Goal: Task Accomplishment & Management: Complete application form

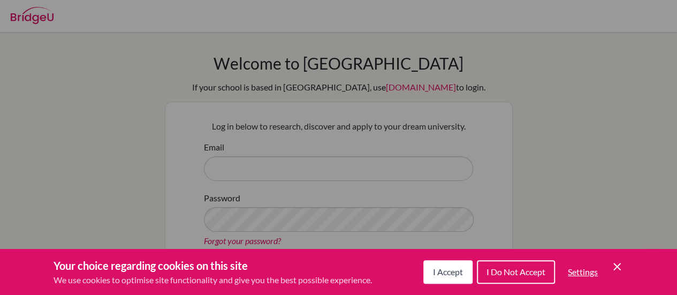
click at [440, 276] on span "I Accept" at bounding box center [448, 272] width 30 height 10
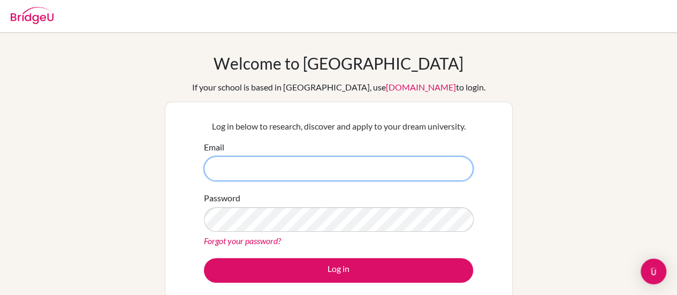
click at [223, 163] on input "Email" at bounding box center [338, 168] width 269 height 25
type input "C"
type input "[EMAIL_ADDRESS][DOMAIN_NAME]"
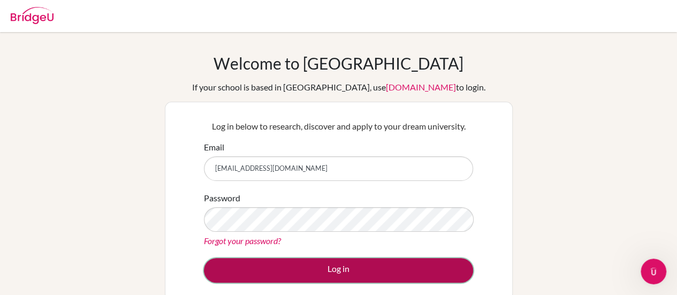
click at [332, 267] on button "Log in" at bounding box center [338, 270] width 269 height 25
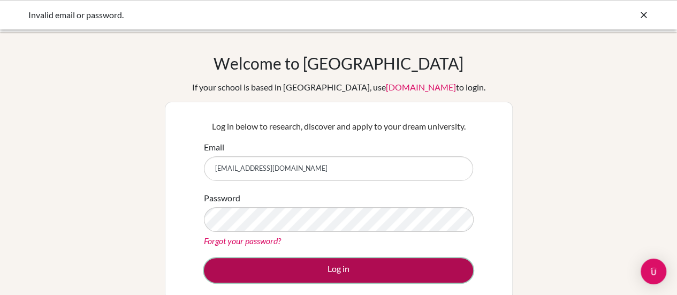
click at [329, 263] on button "Log in" at bounding box center [338, 270] width 269 height 25
